Goal: Task Accomplishment & Management: Use online tool/utility

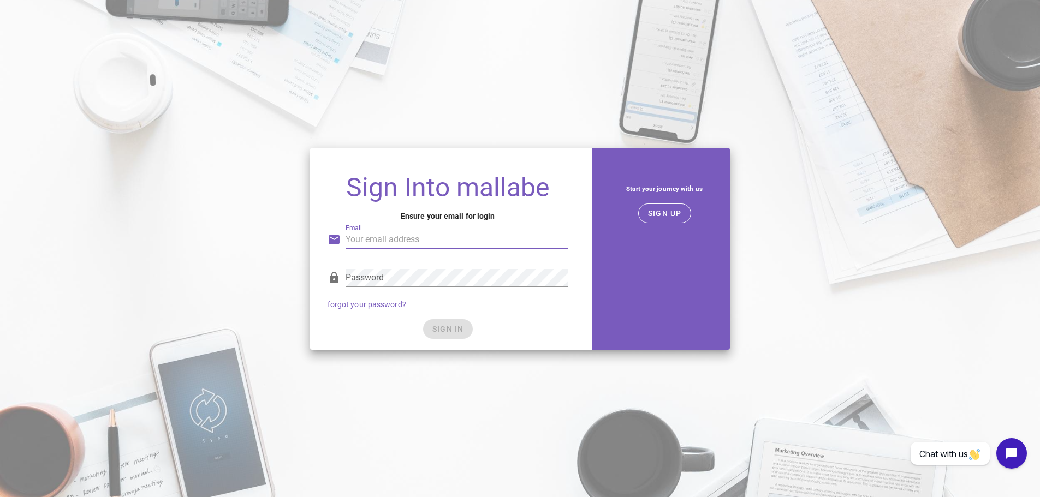
click at [386, 245] on input "Email" at bounding box center [457, 239] width 223 height 17
click at [354, 241] on input "Email" at bounding box center [457, 239] width 223 height 17
type input "lteasdale@taftelectric.com"
click at [663, 216] on span "SIGN UP" at bounding box center [664, 213] width 34 height 9
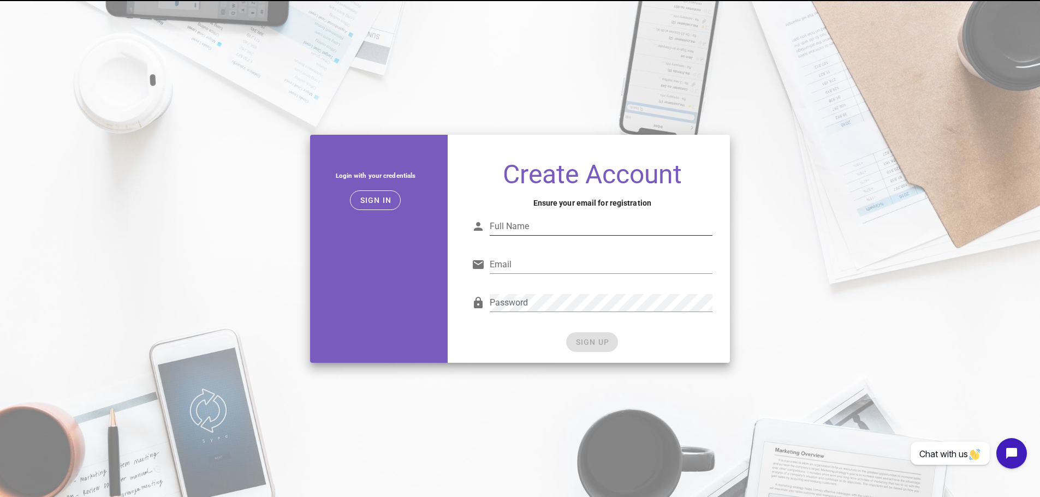
click at [589, 232] on input "Full Name" at bounding box center [601, 226] width 223 height 17
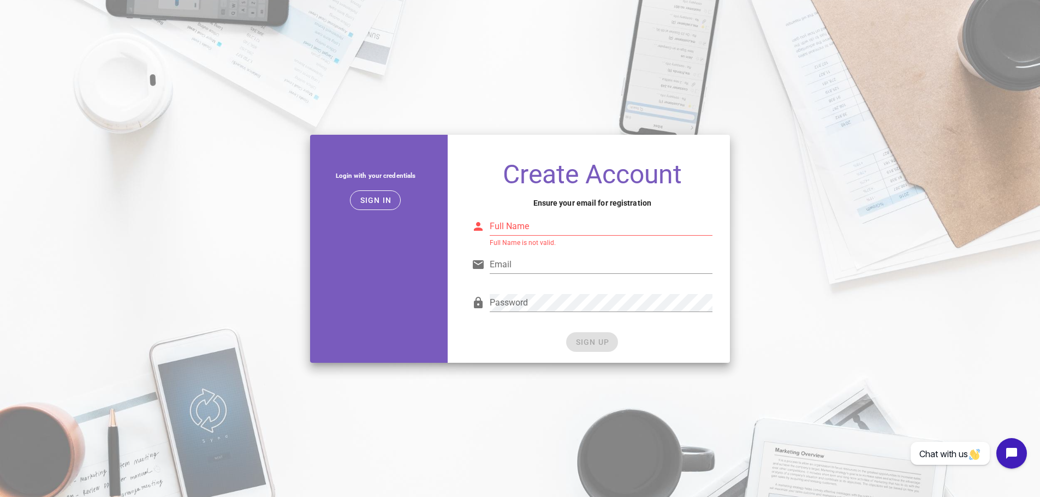
click at [595, 236] on div "Full Name Full Name is not valid." at bounding box center [601, 232] width 223 height 29
click at [594, 224] on input "Full Name" at bounding box center [601, 226] width 223 height 17
type input "Lailah Teasdale"
type input "lteasdale@taftelectric.com"
click at [480, 309] on div "Password" at bounding box center [592, 306] width 241 height 36
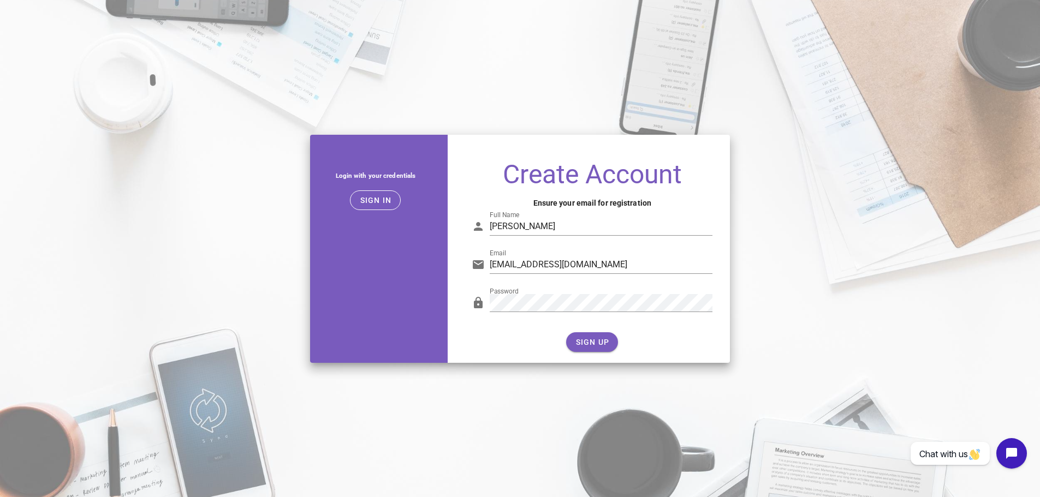
drag, startPoint x: 501, startPoint y: 326, endPoint x: 559, endPoint y: 344, distance: 61.3
click at [501, 326] on div "Password" at bounding box center [592, 307] width 254 height 45
click at [466, 306] on div "Password" at bounding box center [592, 307] width 254 height 45
click at [518, 325] on div "Password" at bounding box center [592, 307] width 254 height 45
click at [593, 343] on span "SIGN UP" at bounding box center [592, 342] width 34 height 9
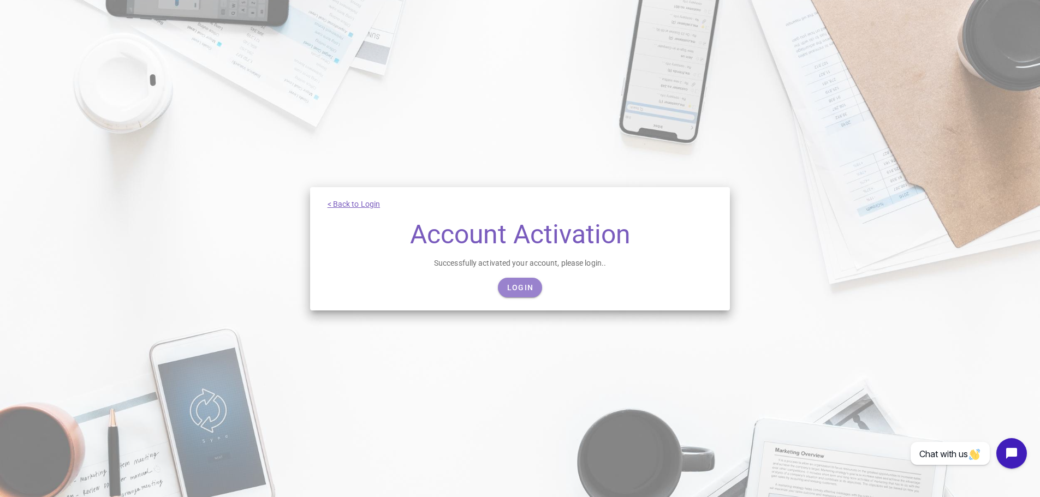
click at [519, 279] on link "Login" at bounding box center [520, 288] width 44 height 20
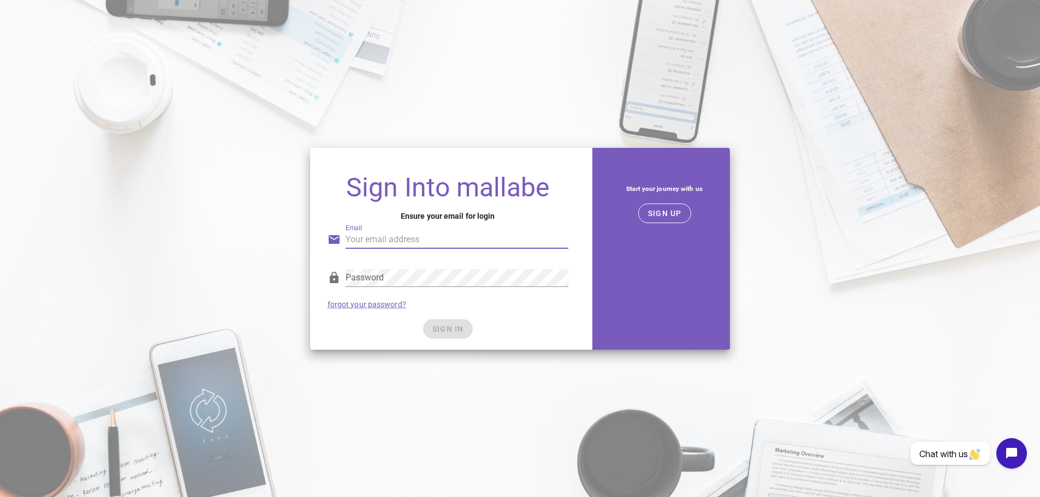
click at [434, 251] on div "Email" at bounding box center [457, 245] width 223 height 29
type input "lteasdale@taftelectric.com"
click at [690, 216] on button "SIGN UP" at bounding box center [664, 214] width 53 height 20
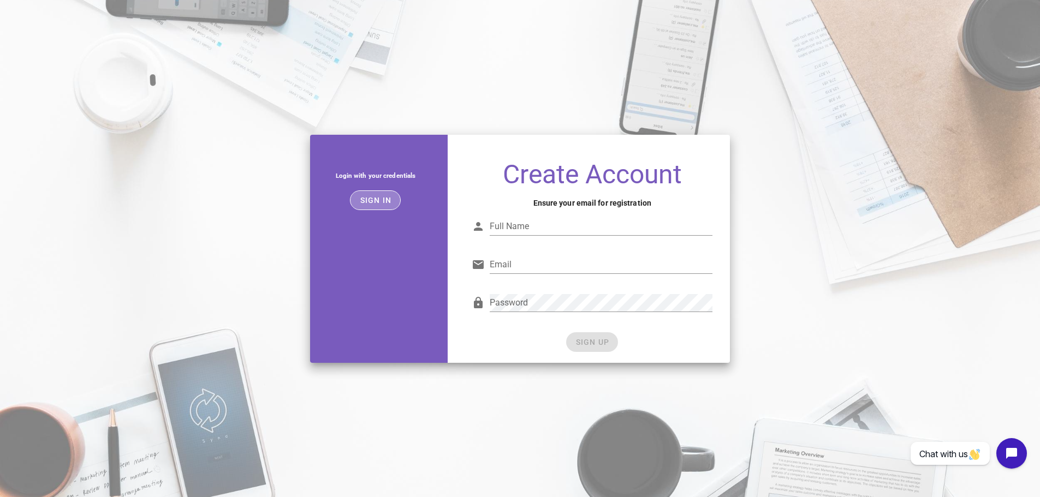
click at [371, 201] on span "Sign in" at bounding box center [375, 200] width 32 height 9
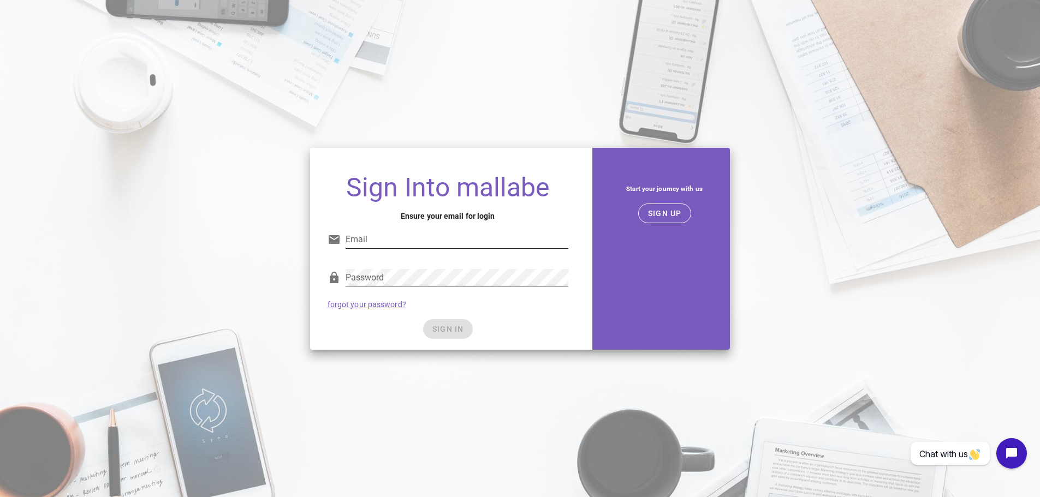
click at [455, 241] on input "Email" at bounding box center [457, 239] width 223 height 17
type input "lteasdale@taftelectric.com"
click at [585, 313] on div "Sign Into mallabe Ensure your email for login Email lteasdale@taftelectric.com …" at bounding box center [448, 257] width 276 height 184
click at [430, 328] on button "SIGN IN" at bounding box center [448, 329] width 50 height 20
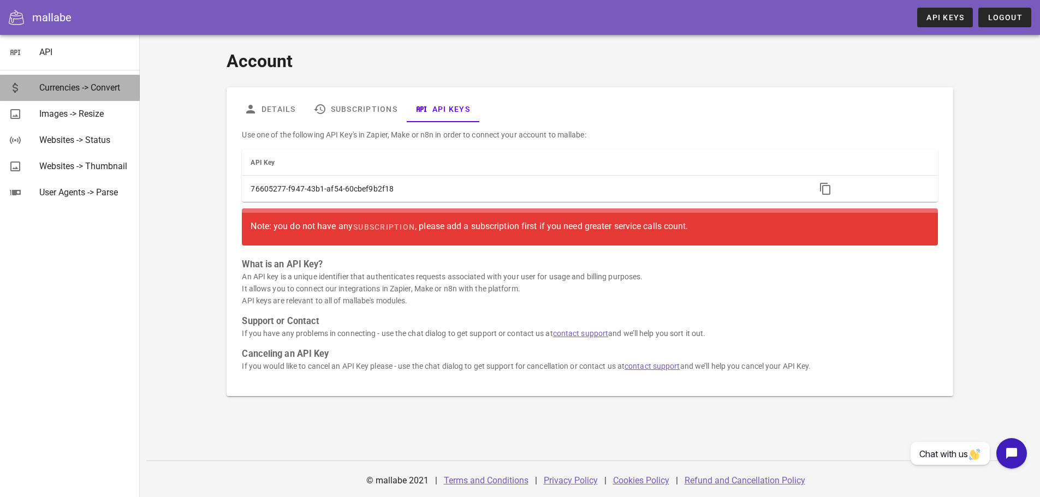
click at [84, 90] on div "Currencies -> Convert" at bounding box center [85, 87] width 92 height 10
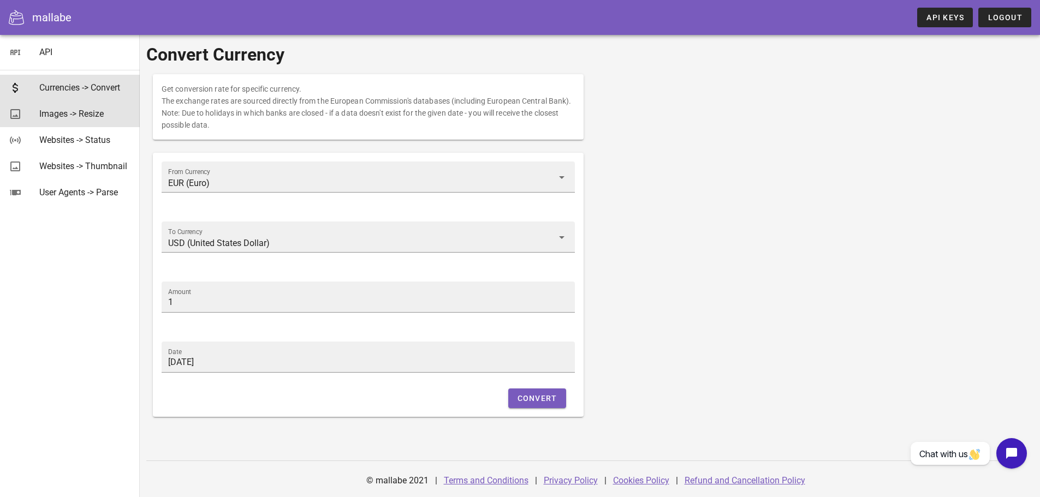
click at [79, 110] on div "Images -> Resize" at bounding box center [85, 114] width 92 height 10
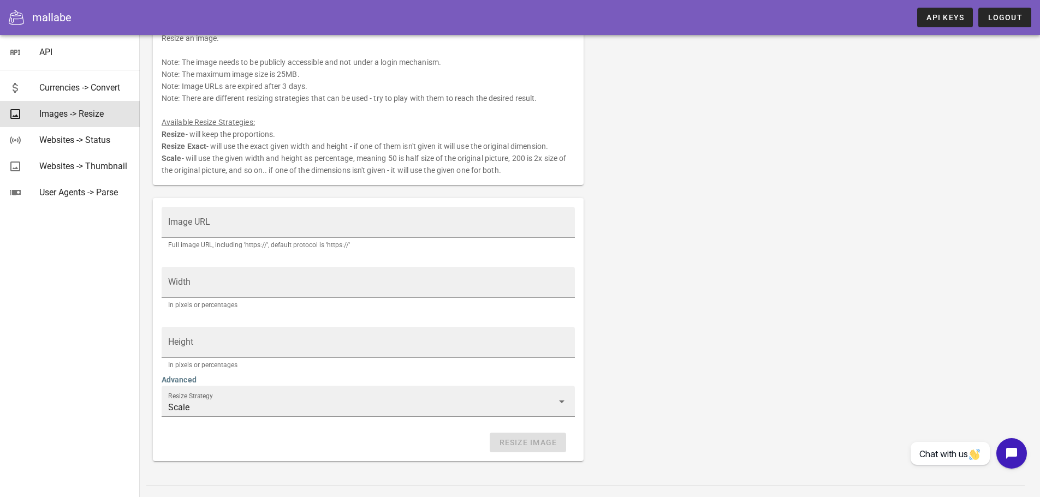
scroll to position [76, 0]
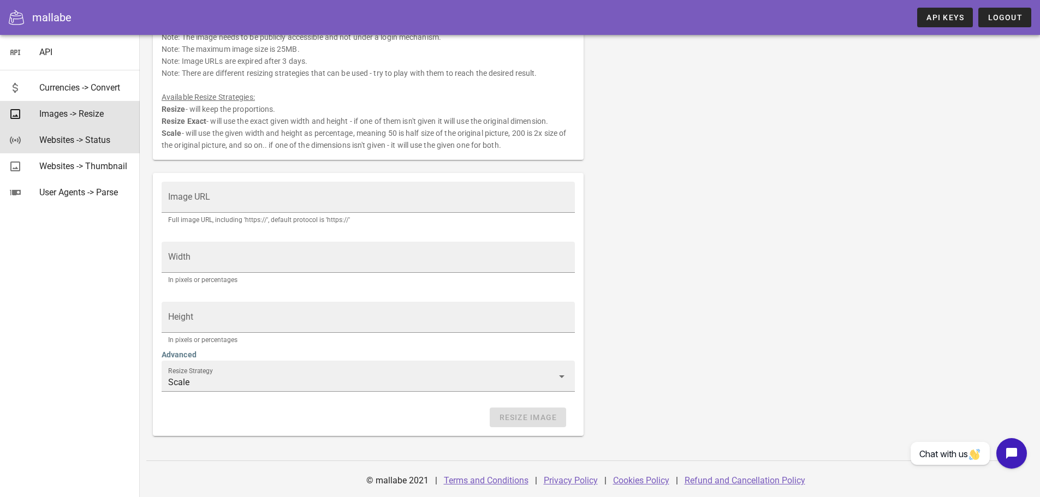
click at [102, 138] on div "Websites -> Status" at bounding box center [85, 140] width 92 height 10
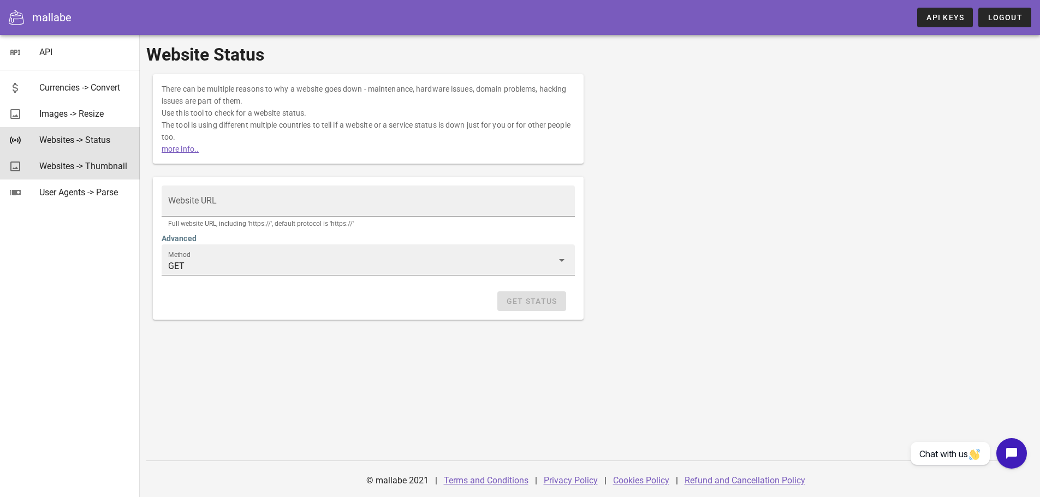
click at [92, 170] on div "Websites -> Thumbnail" at bounding box center [85, 166] width 92 height 10
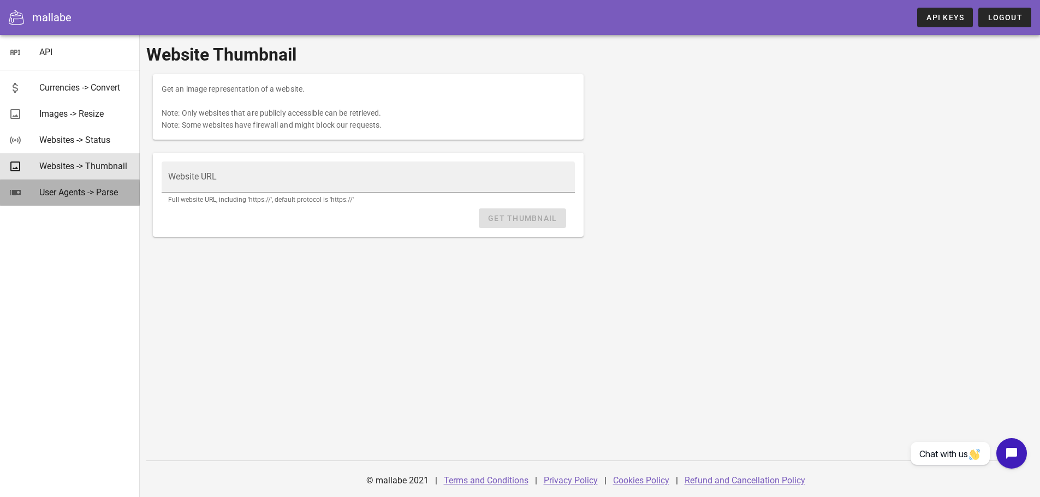
click at [89, 194] on div "User Agents -> Parse" at bounding box center [85, 192] width 92 height 10
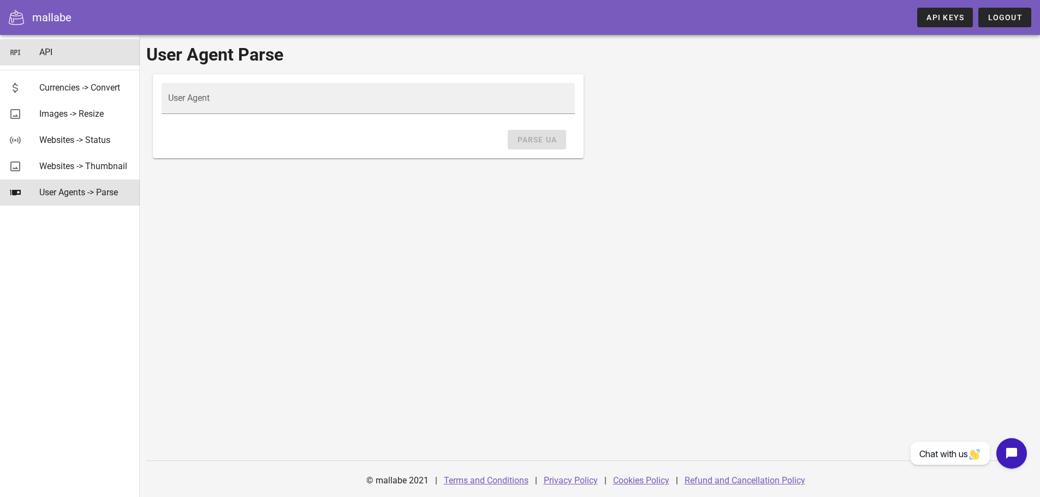
click at [67, 53] on div "API" at bounding box center [85, 52] width 92 height 10
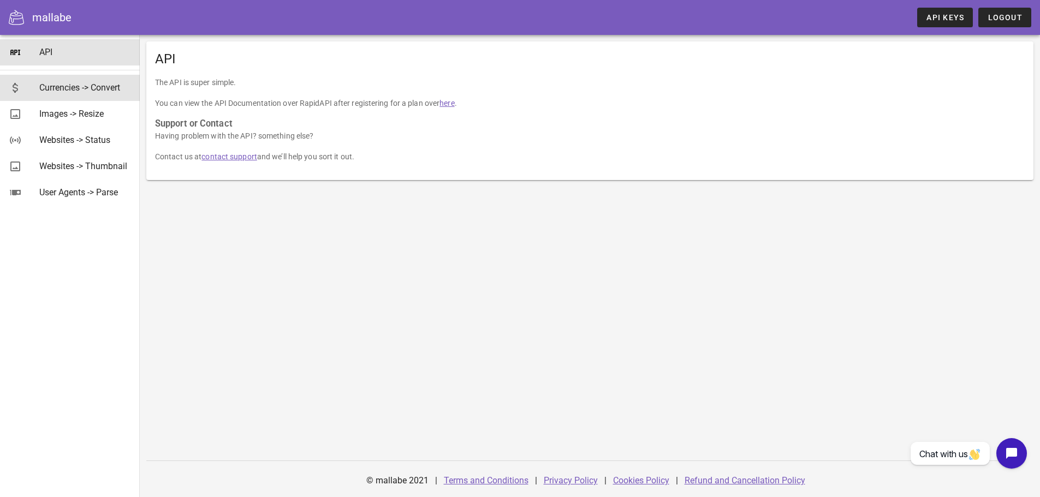
click at [93, 78] on div "Currencies -> Convert" at bounding box center [85, 87] width 92 height 23
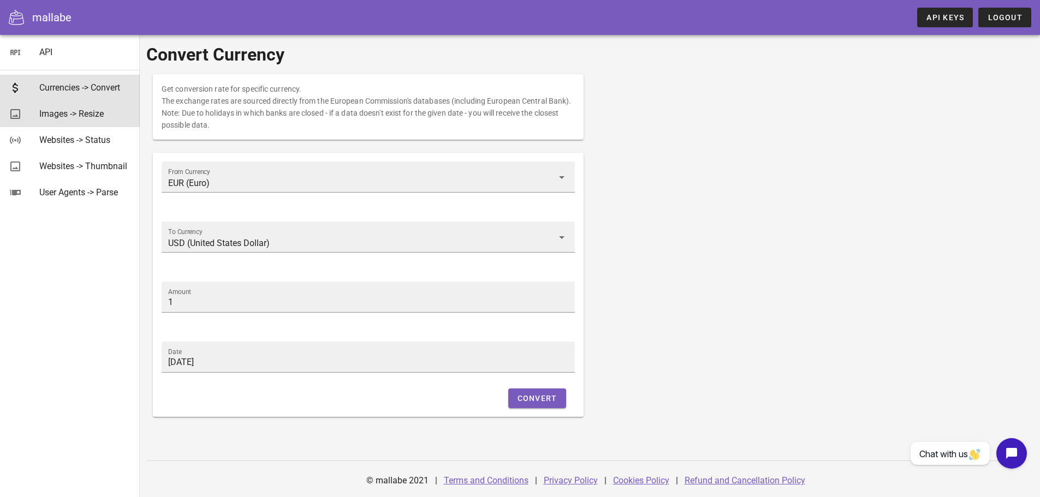
click at [83, 123] on div "Images -> Resize" at bounding box center [85, 113] width 92 height 23
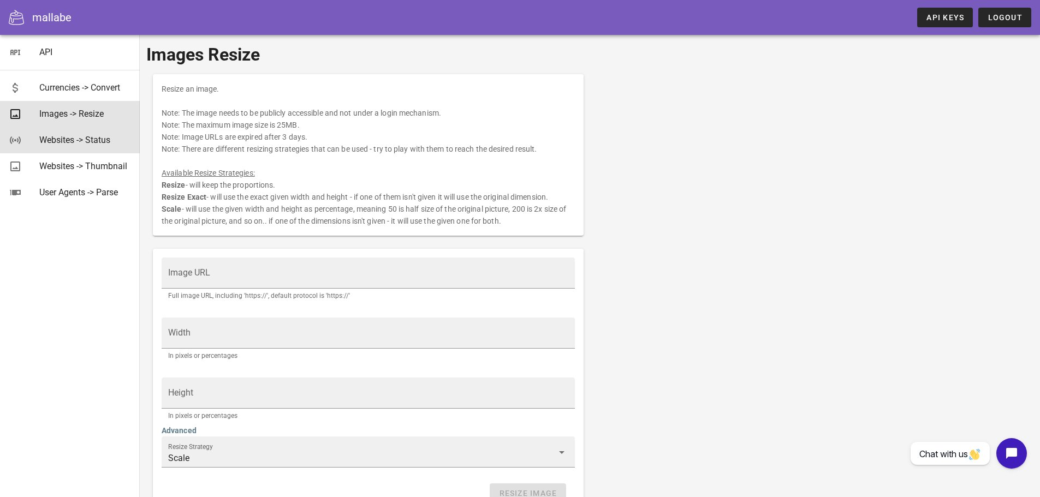
click at [80, 144] on div "Websites -> Status" at bounding box center [85, 140] width 92 height 10
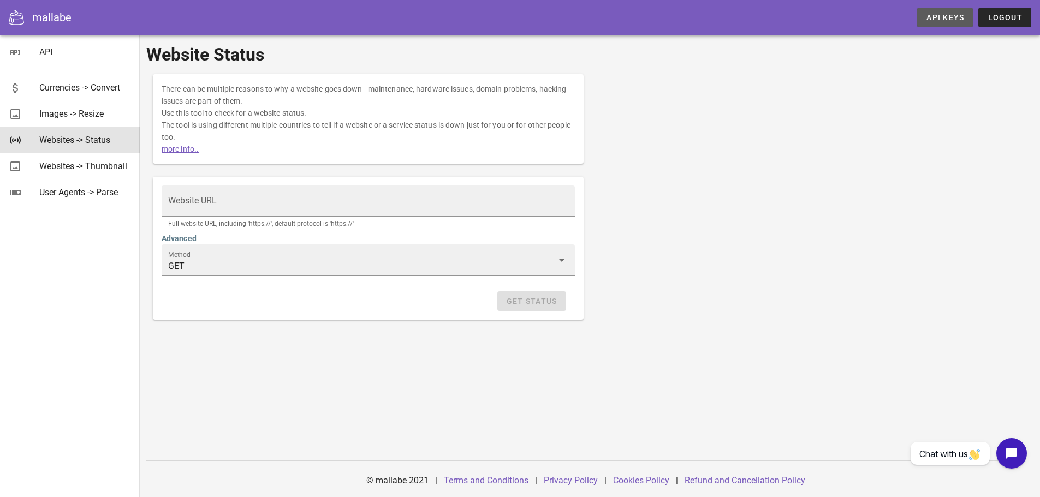
click at [936, 14] on span "API Keys" at bounding box center [945, 17] width 38 height 9
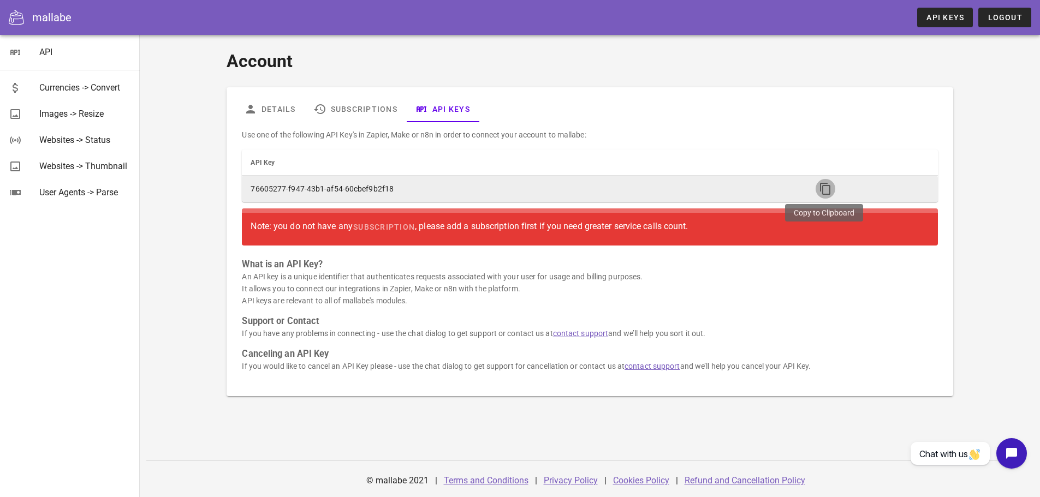
click at [815, 187] on span "button" at bounding box center [825, 188] width 20 height 13
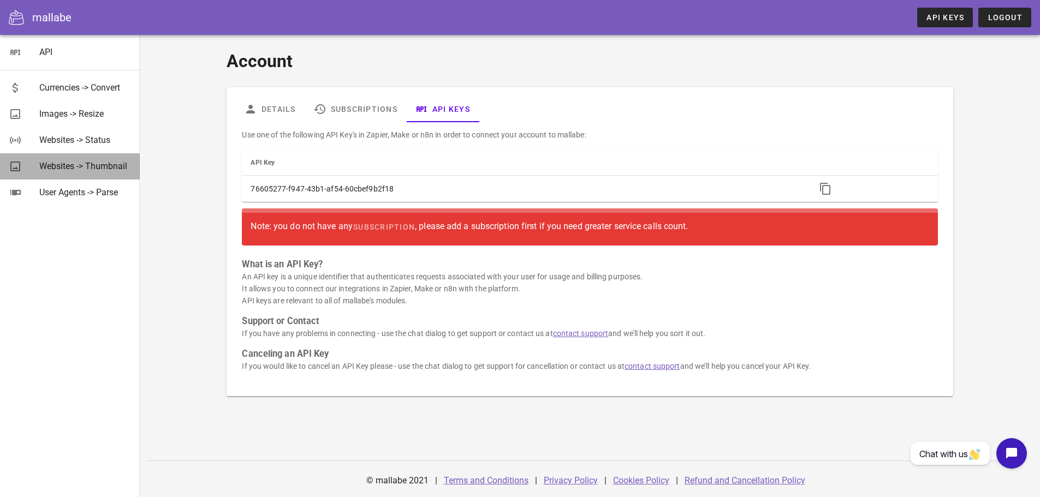
click at [80, 169] on div "Websites -> Thumbnail" at bounding box center [85, 166] width 92 height 10
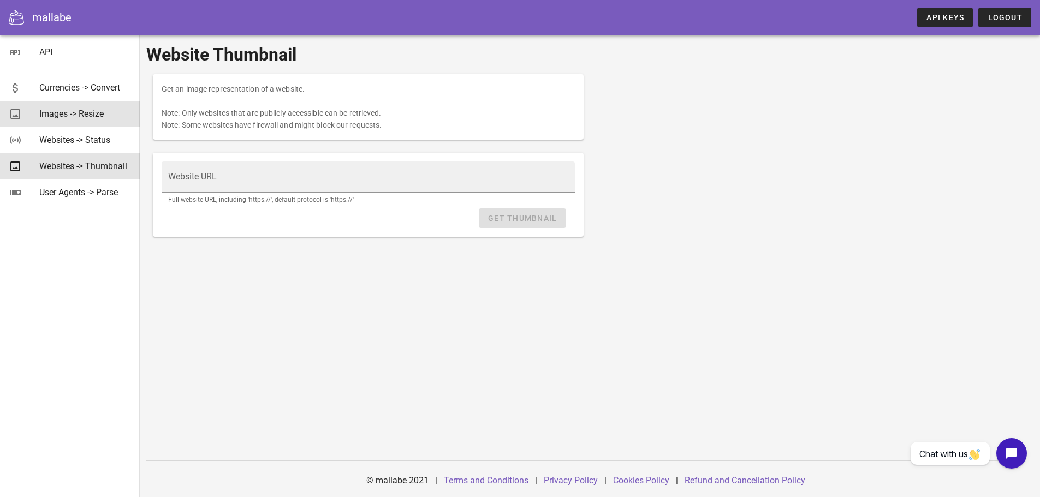
click at [88, 122] on div "Images -> Resize" at bounding box center [85, 113] width 92 height 23
